Goal: Task Accomplishment & Management: Complete application form

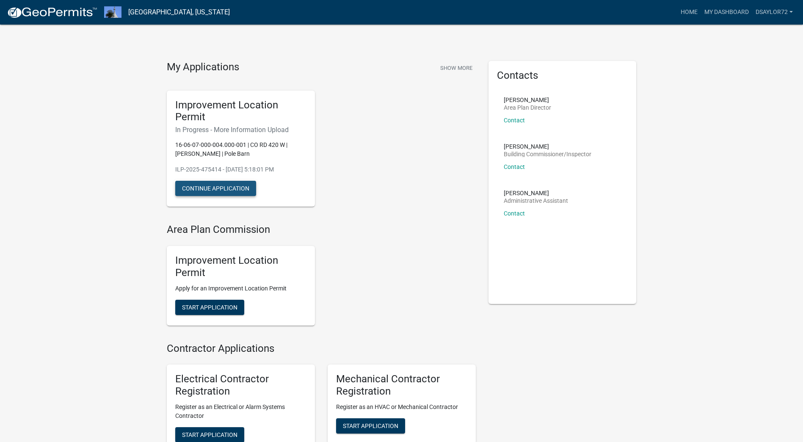
click at [222, 187] on button "Continue Application" at bounding box center [215, 188] width 81 height 15
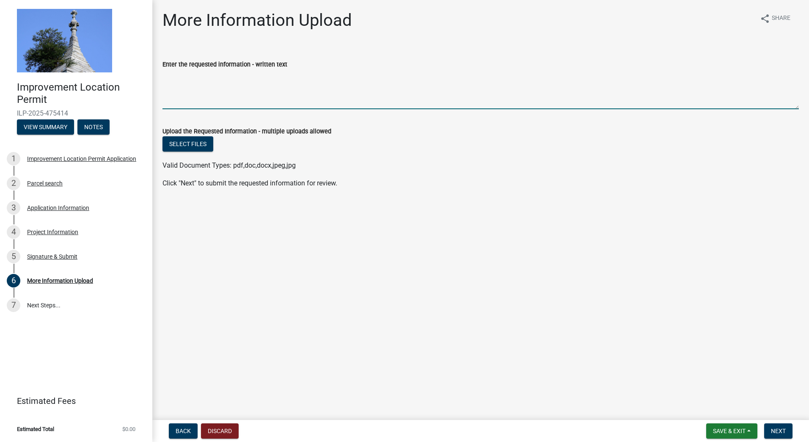
click at [459, 77] on textarea "Enter the requested information - written text" at bounding box center [481, 89] width 637 height 40
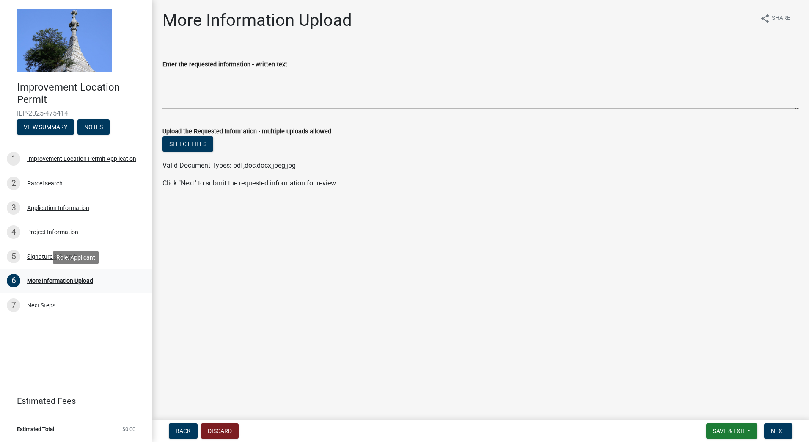
click at [46, 280] on div "More Information Upload" at bounding box center [60, 281] width 66 height 6
click at [181, 142] on button "Select files" at bounding box center [188, 143] width 51 height 15
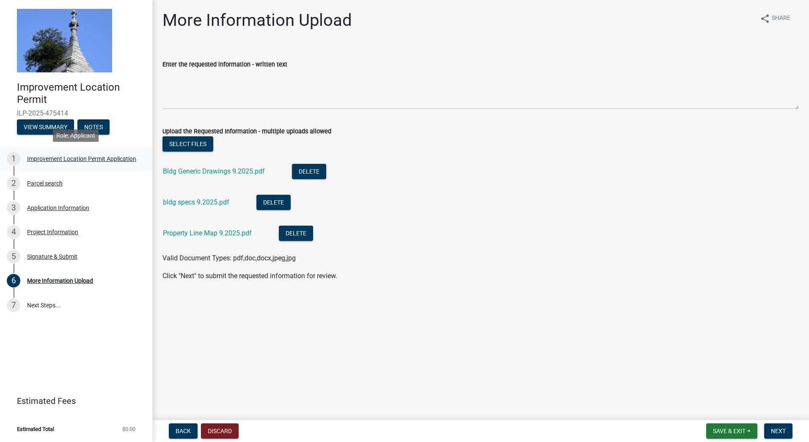
click at [106, 157] on div "Improvement Location Permit Application" at bounding box center [81, 159] width 109 height 6
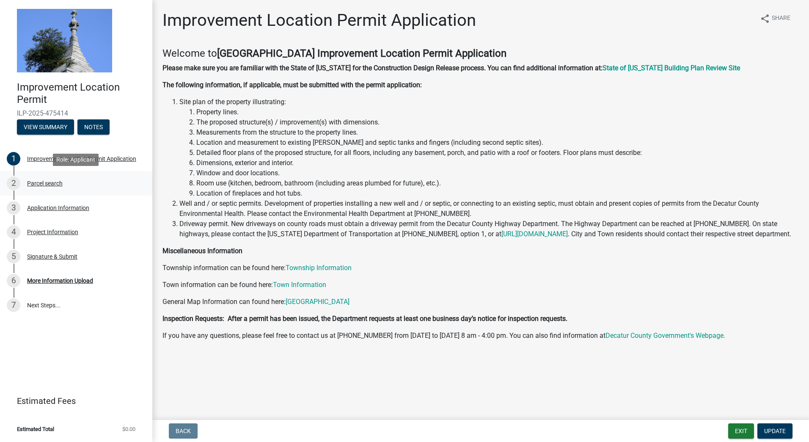
click at [54, 184] on div "Parcel search" at bounding box center [45, 183] width 36 height 6
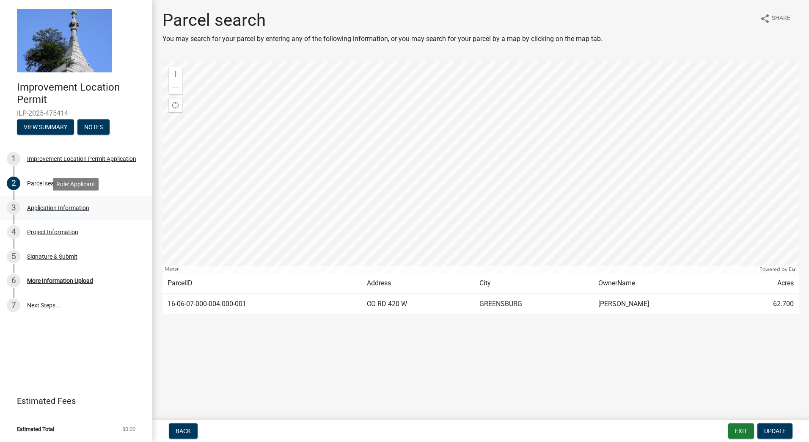
click at [55, 206] on div "Application Information" at bounding box center [58, 208] width 62 height 6
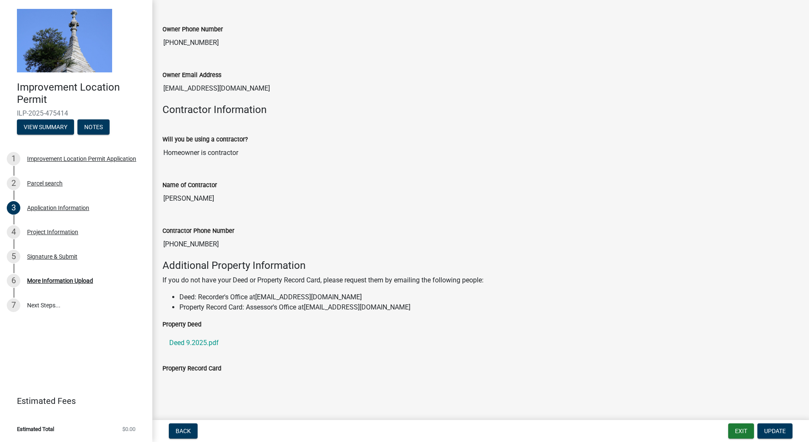
scroll to position [351, 0]
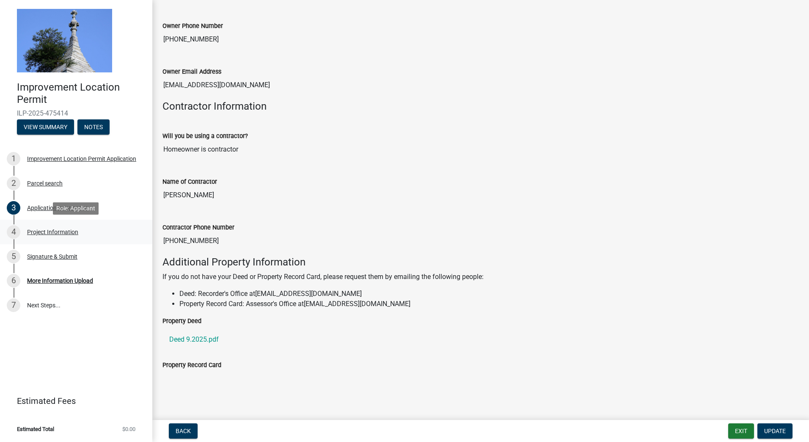
click at [52, 232] on div "Project Information" at bounding box center [52, 232] width 51 height 6
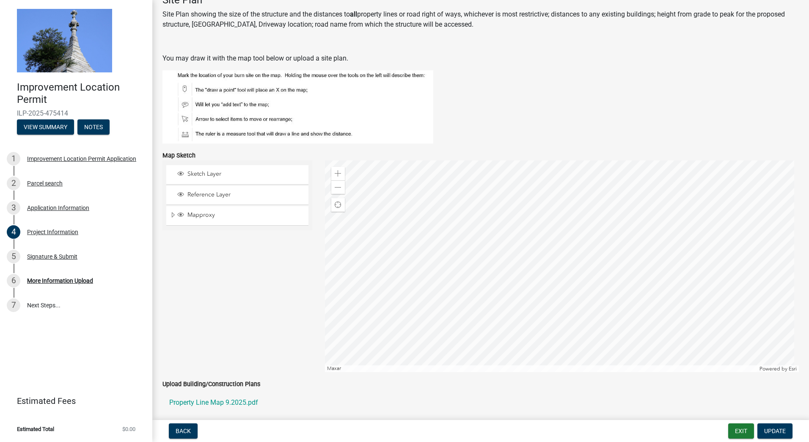
scroll to position [632, 0]
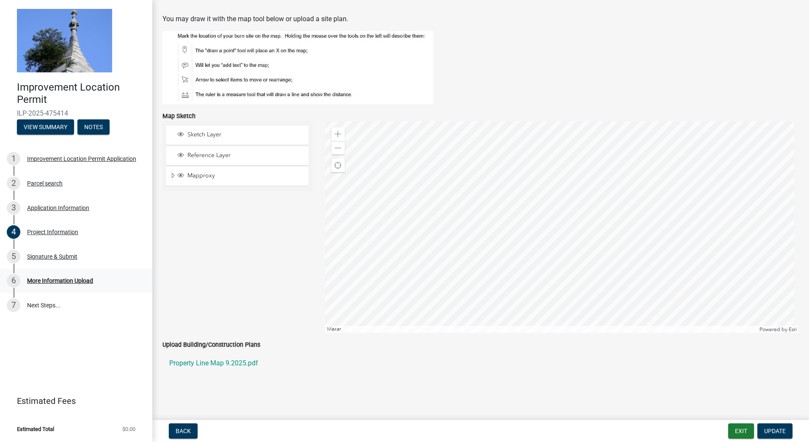
click at [55, 281] on div "More Information Upload" at bounding box center [60, 281] width 66 height 6
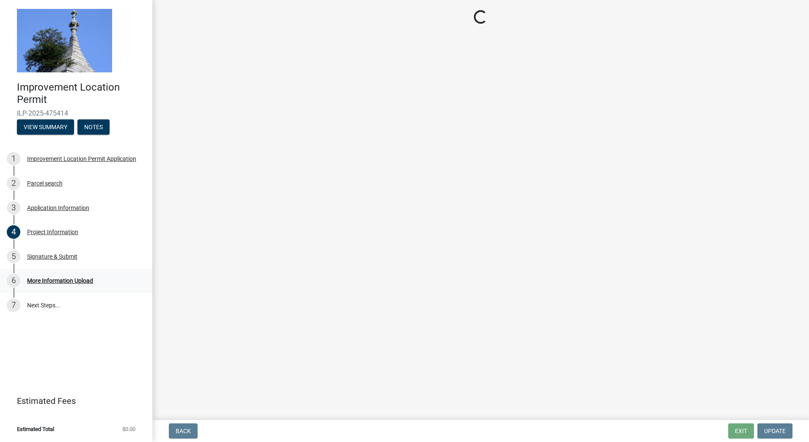
scroll to position [0, 0]
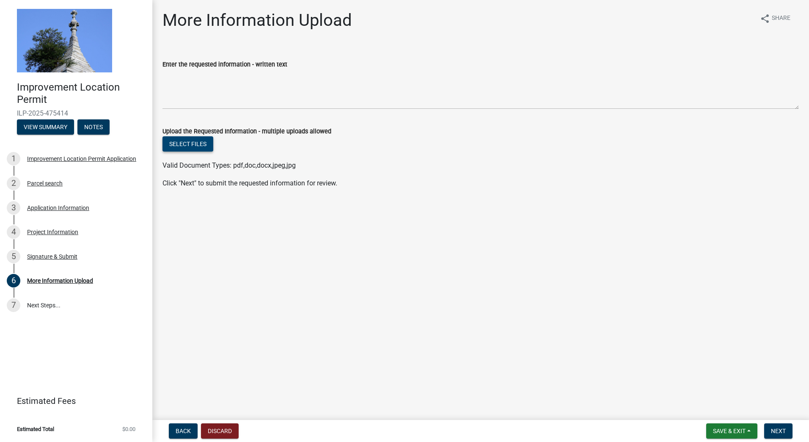
click at [188, 143] on button "Select files" at bounding box center [188, 143] width 51 height 15
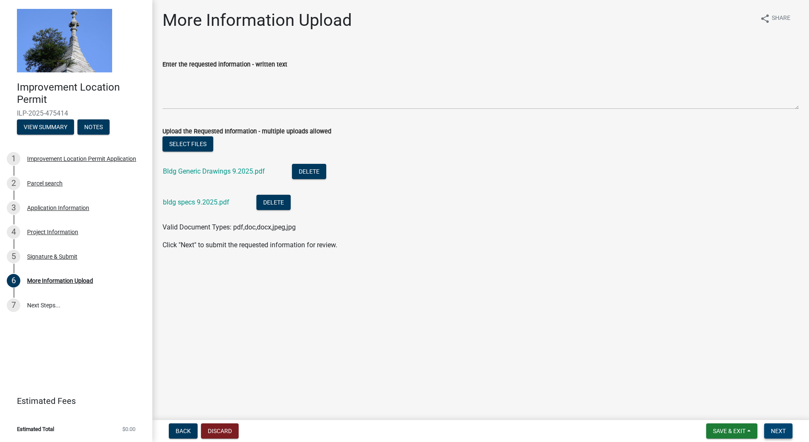
click at [776, 433] on span "Next" at bounding box center [778, 431] width 15 height 7
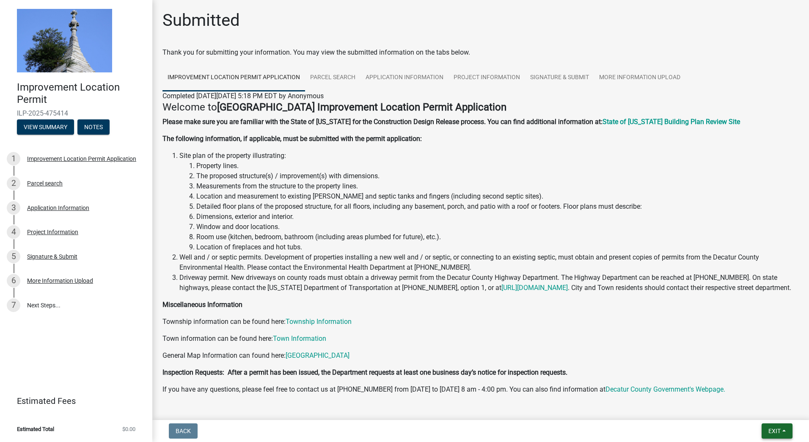
click at [775, 432] on span "Exit" at bounding box center [775, 431] width 12 height 7
click at [753, 404] on button "Save & Exit" at bounding box center [759, 409] width 68 height 20
